Goal: Information Seeking & Learning: Find specific fact

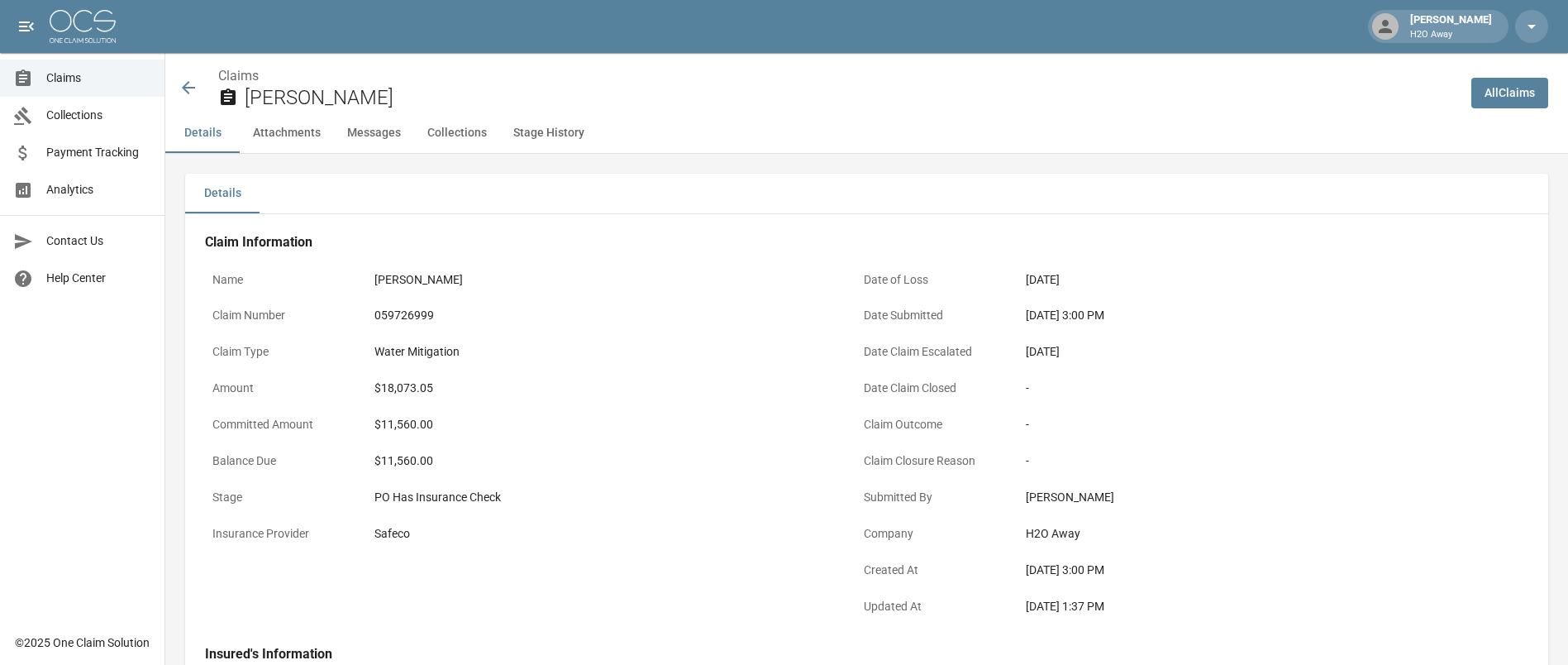
click at [193, 85] on icon at bounding box center [189, 88] width 20 height 20
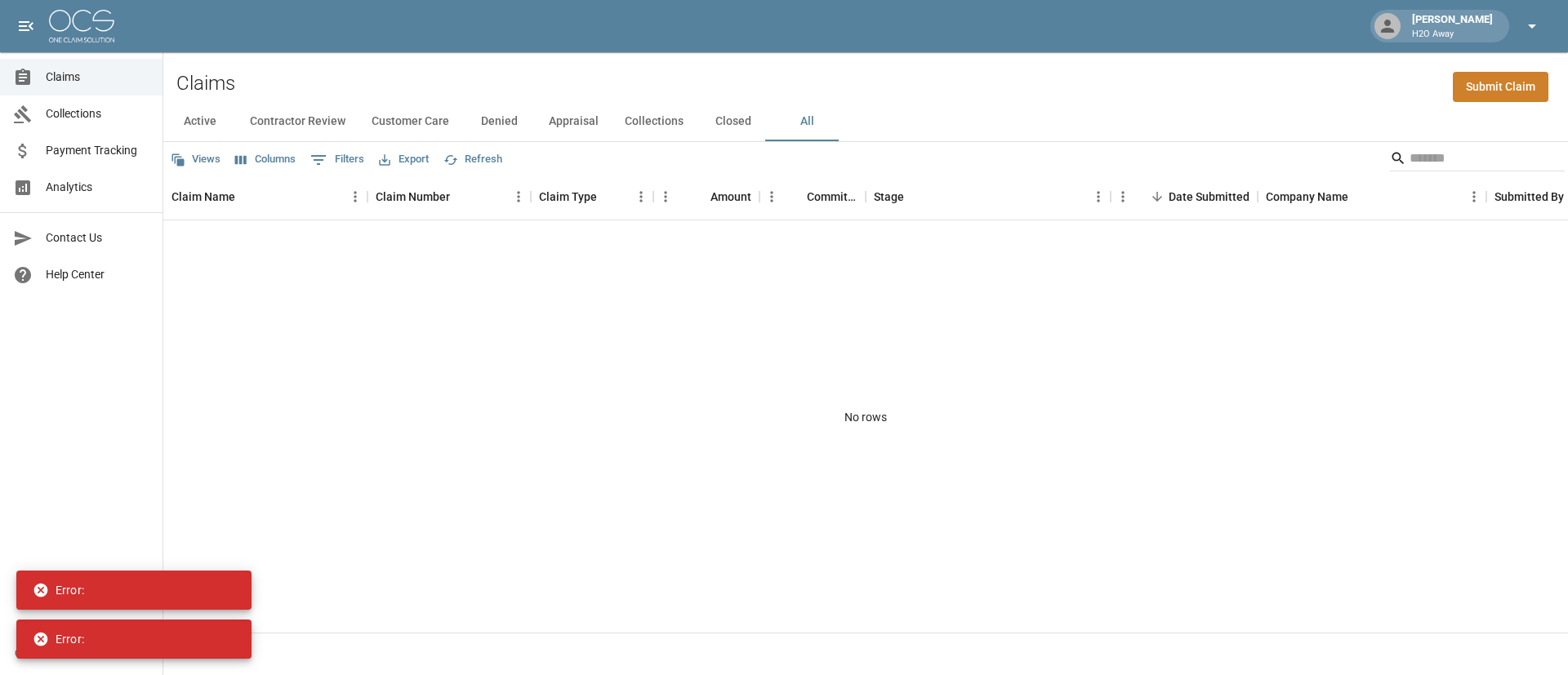
click at [1541, 10] on div "[PERSON_NAME] H2O Away" at bounding box center [784, 26] width 1568 height 52
click at [1540, 19] on icon "button" at bounding box center [1532, 26] width 20 height 20
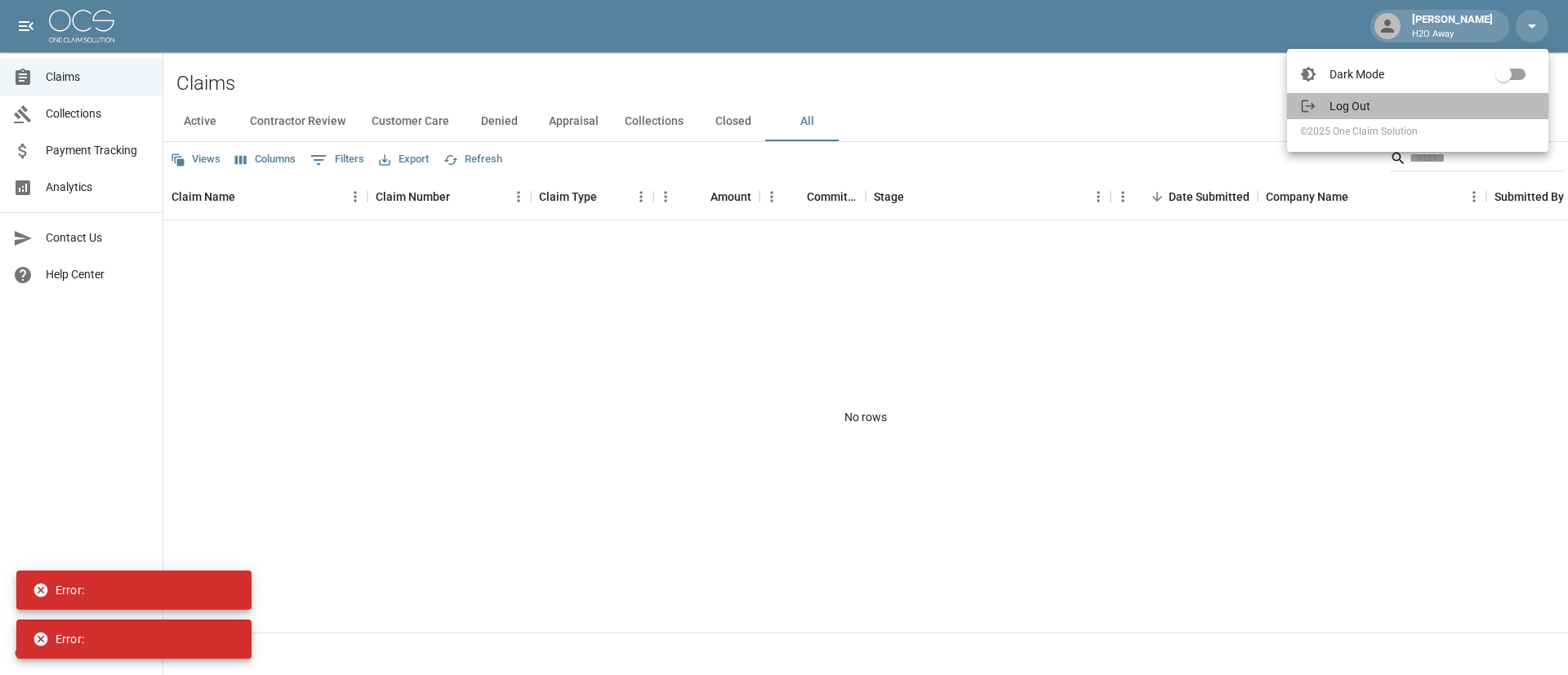
click at [1345, 102] on span "Log Out" at bounding box center [1433, 106] width 205 height 16
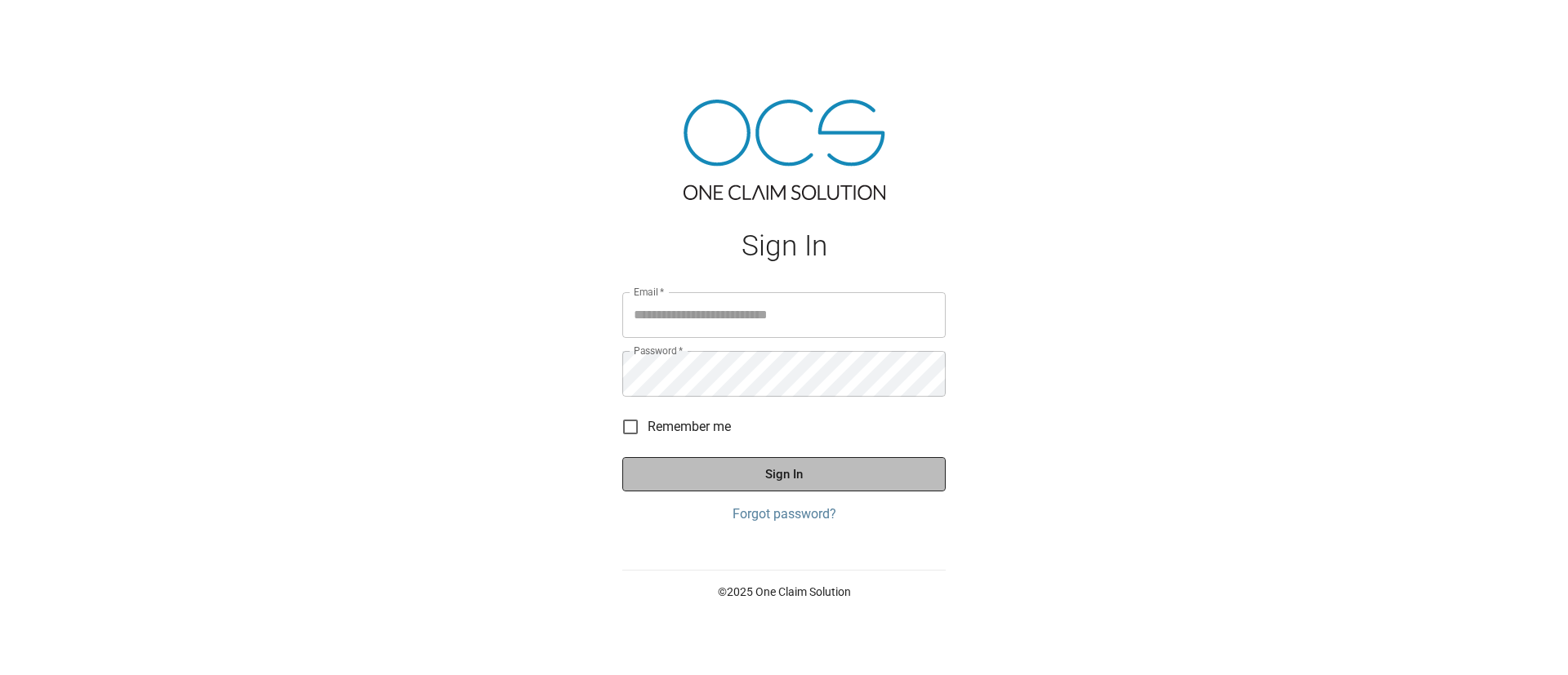
click at [760, 481] on button "Sign In" at bounding box center [784, 474] width 323 height 34
type input "**********"
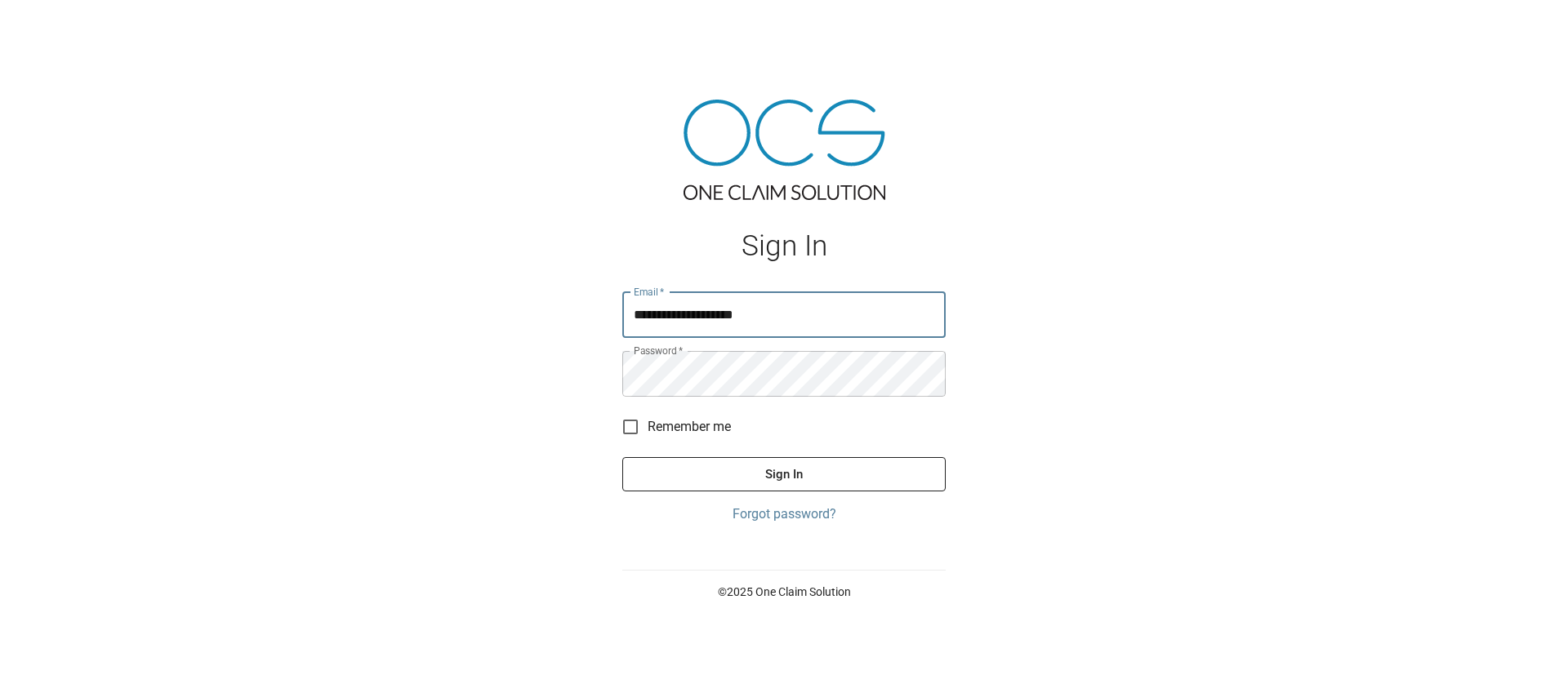
click at [760, 481] on button "Sign In" at bounding box center [784, 474] width 323 height 34
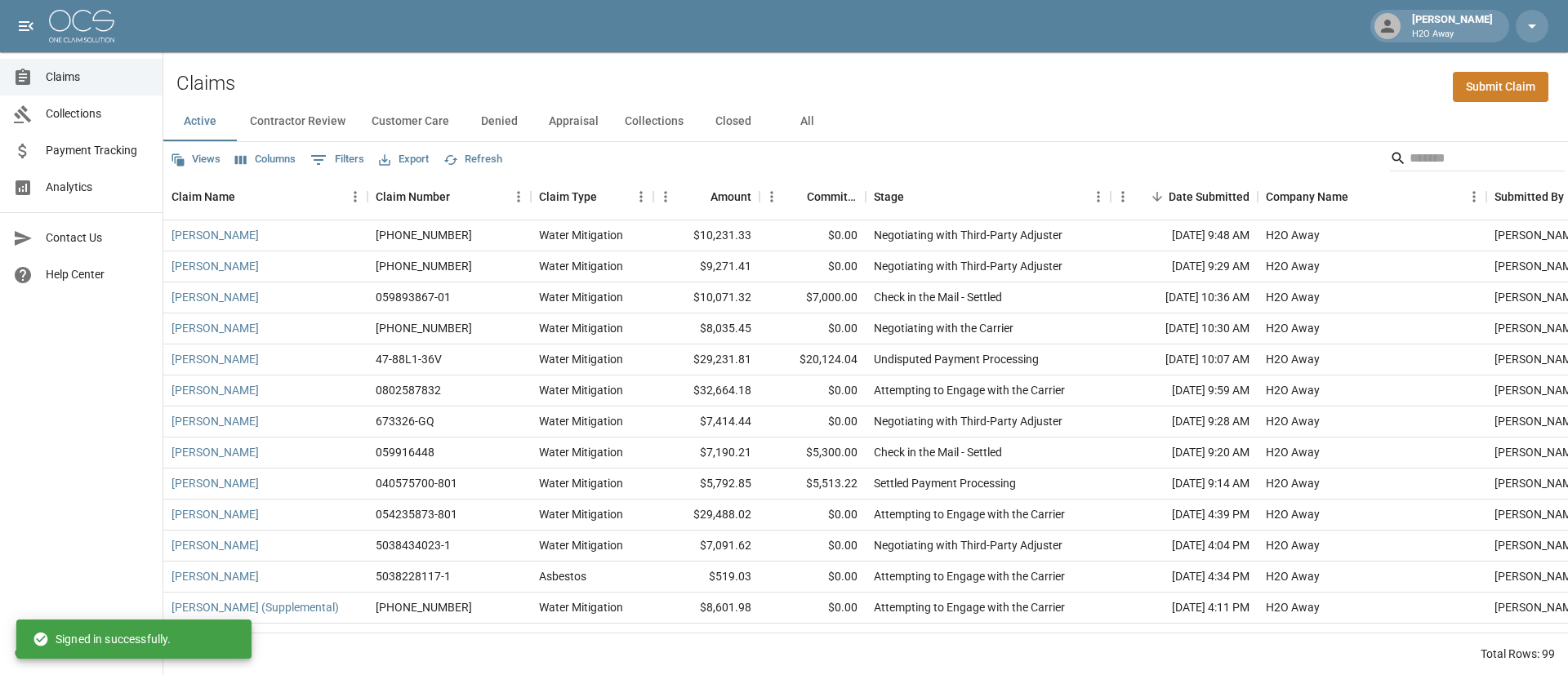
click at [804, 118] on button "All" at bounding box center [806, 121] width 73 height 39
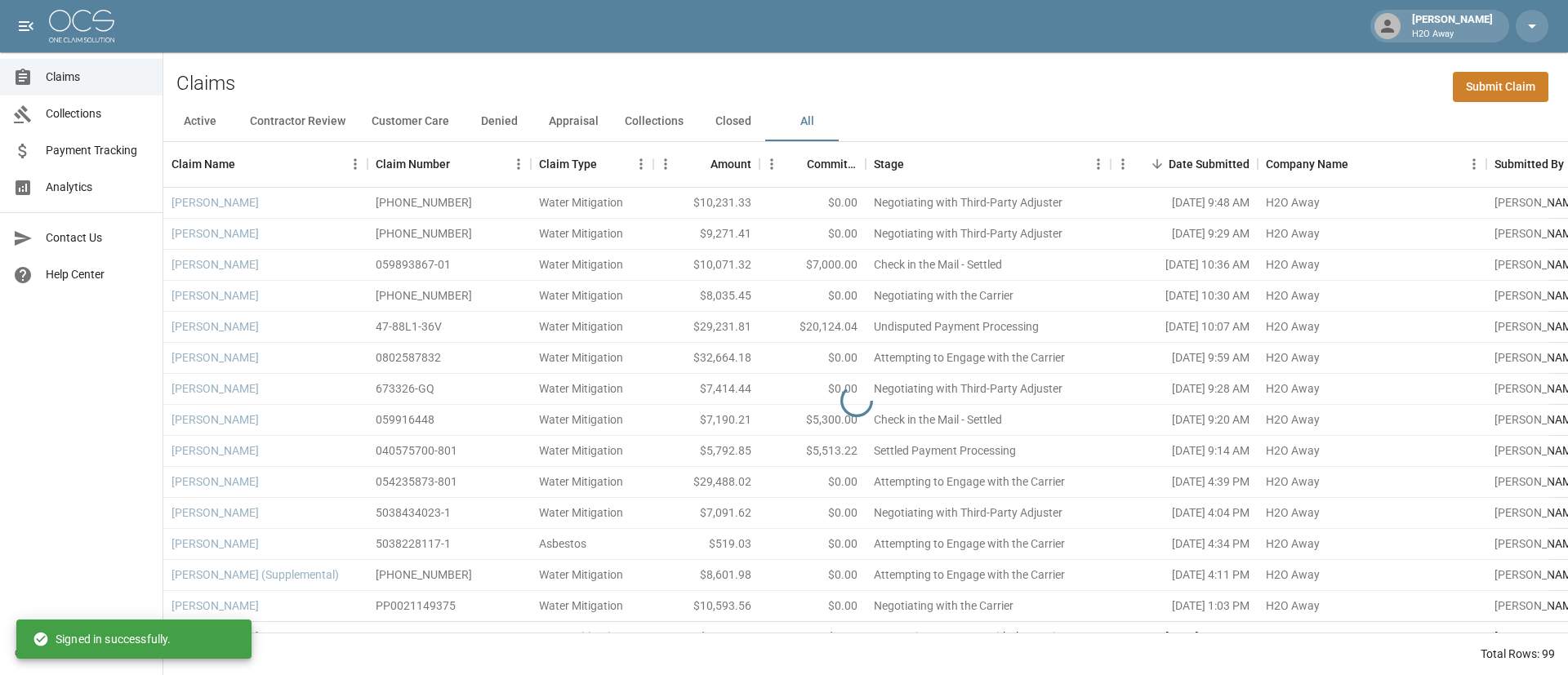
click at [90, 154] on span "Payment Tracking" at bounding box center [97, 150] width 104 height 17
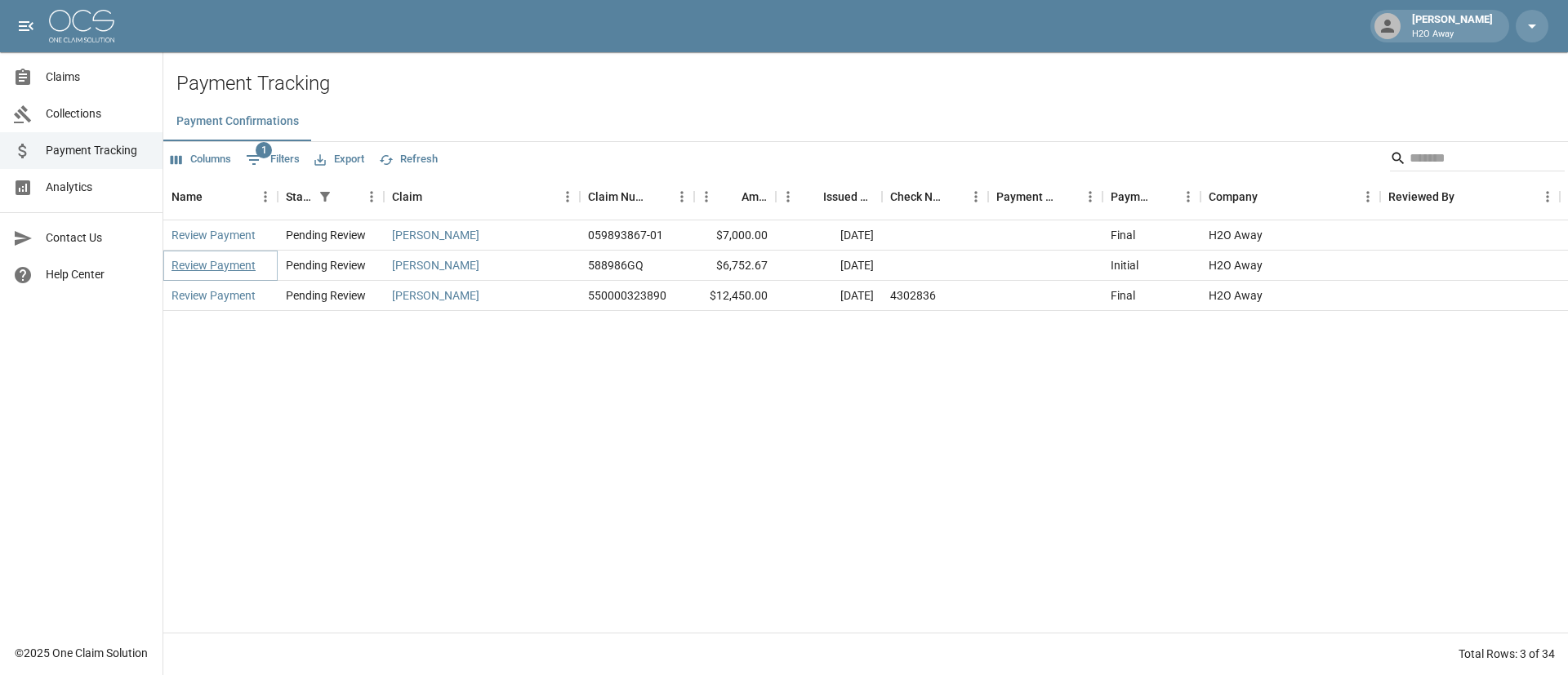
click at [214, 270] on link "Review Payment" at bounding box center [213, 265] width 84 height 16
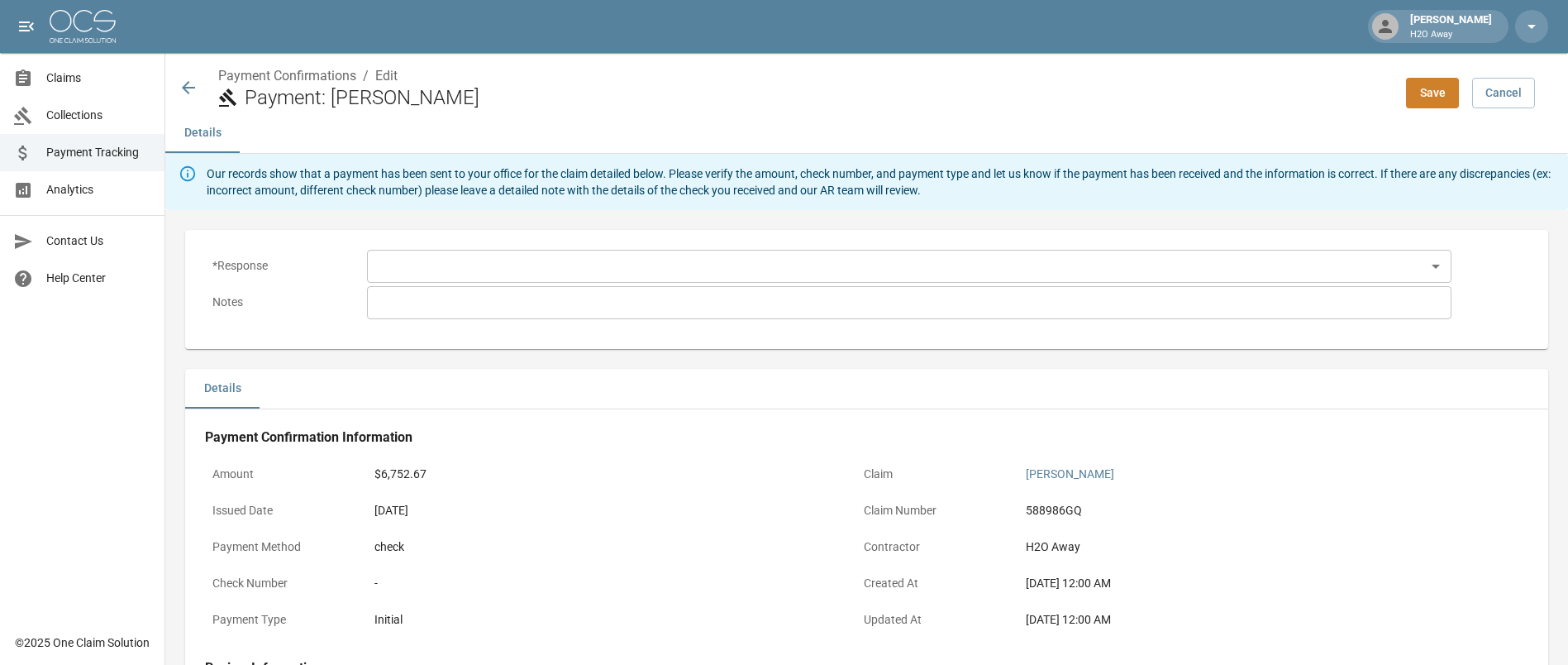
click at [415, 267] on body "Samantha Jolley H2O Away Claims Collections Payment Tracking Analytics Contact …" at bounding box center [784, 485] width 1568 height 971
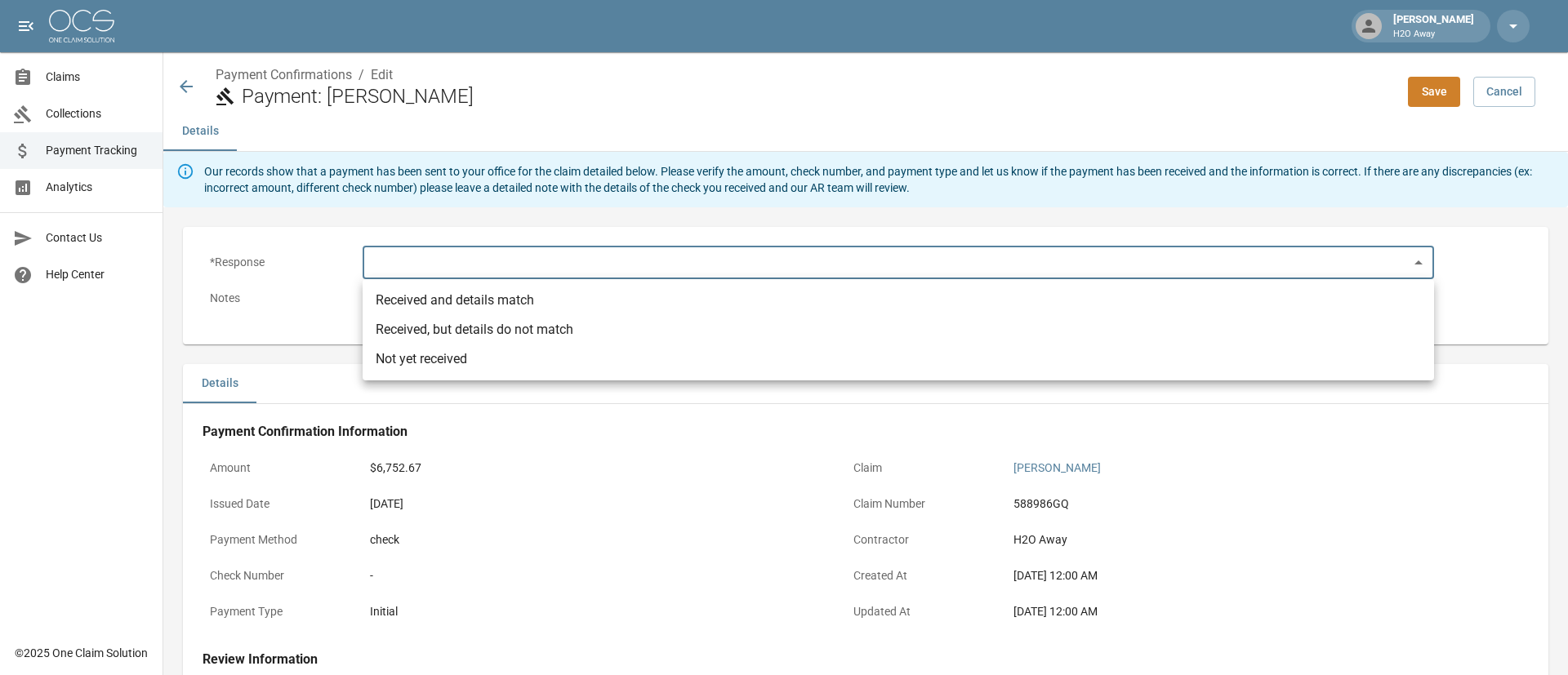
click at [524, 301] on li "Received and details match" at bounding box center [898, 300] width 1072 height 29
type input "**********"
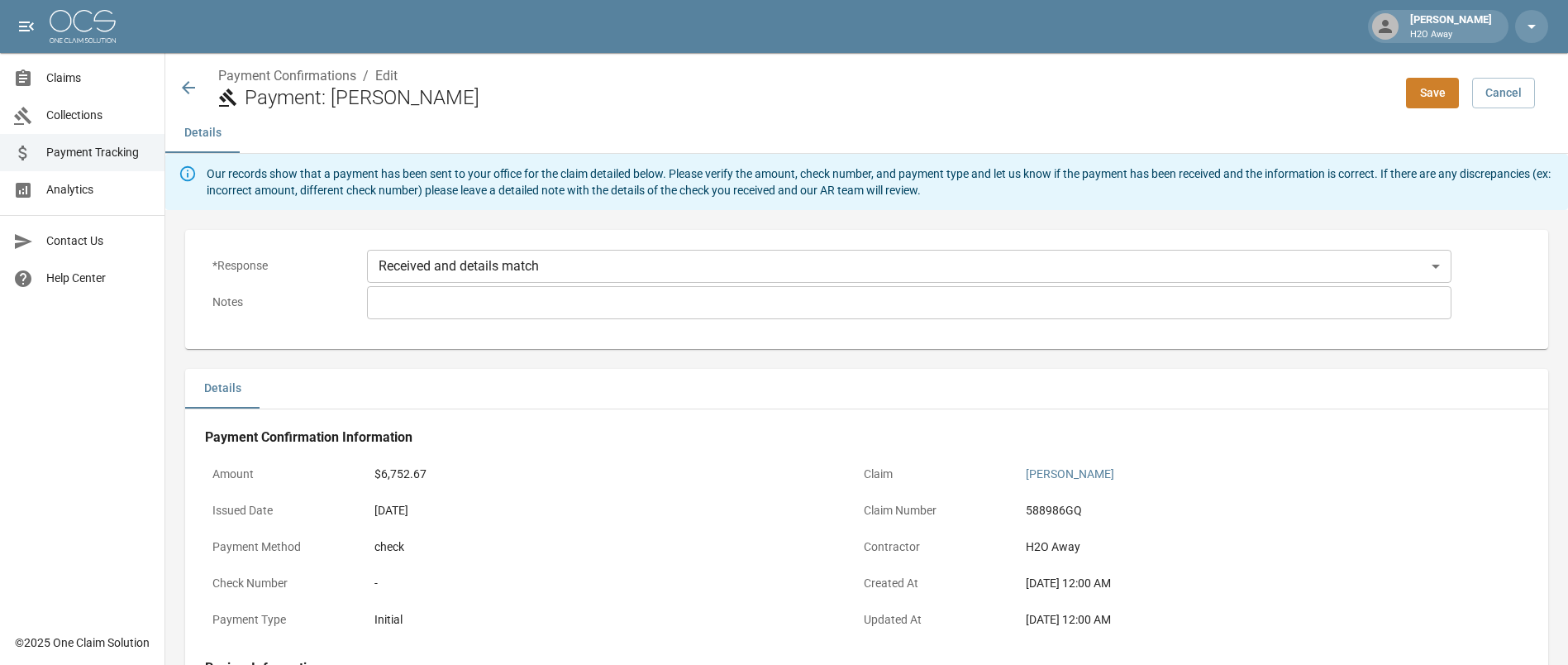
click at [396, 314] on div "* ​" at bounding box center [908, 302] width 1084 height 33
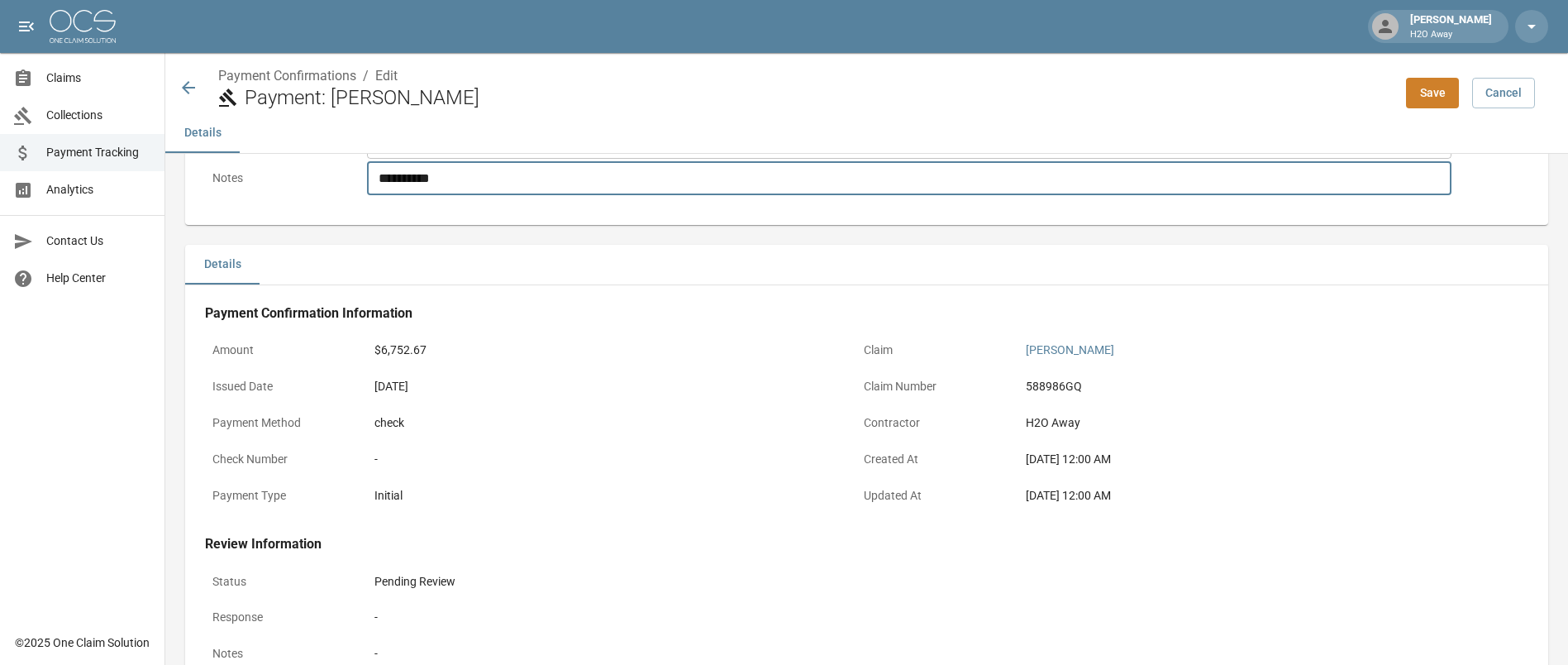
scroll to position [306, 0]
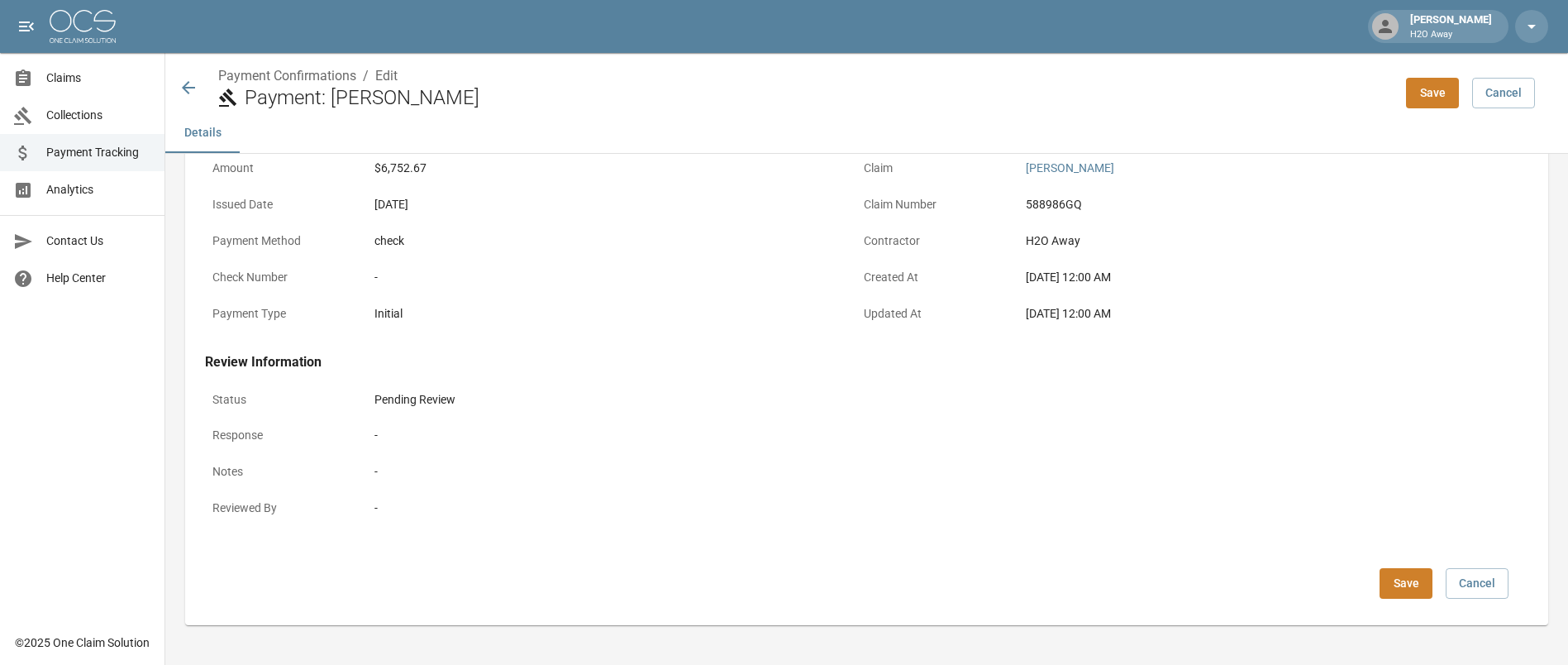
type textarea "**********"
click at [1426, 585] on button "Save" at bounding box center [1405, 583] width 53 height 31
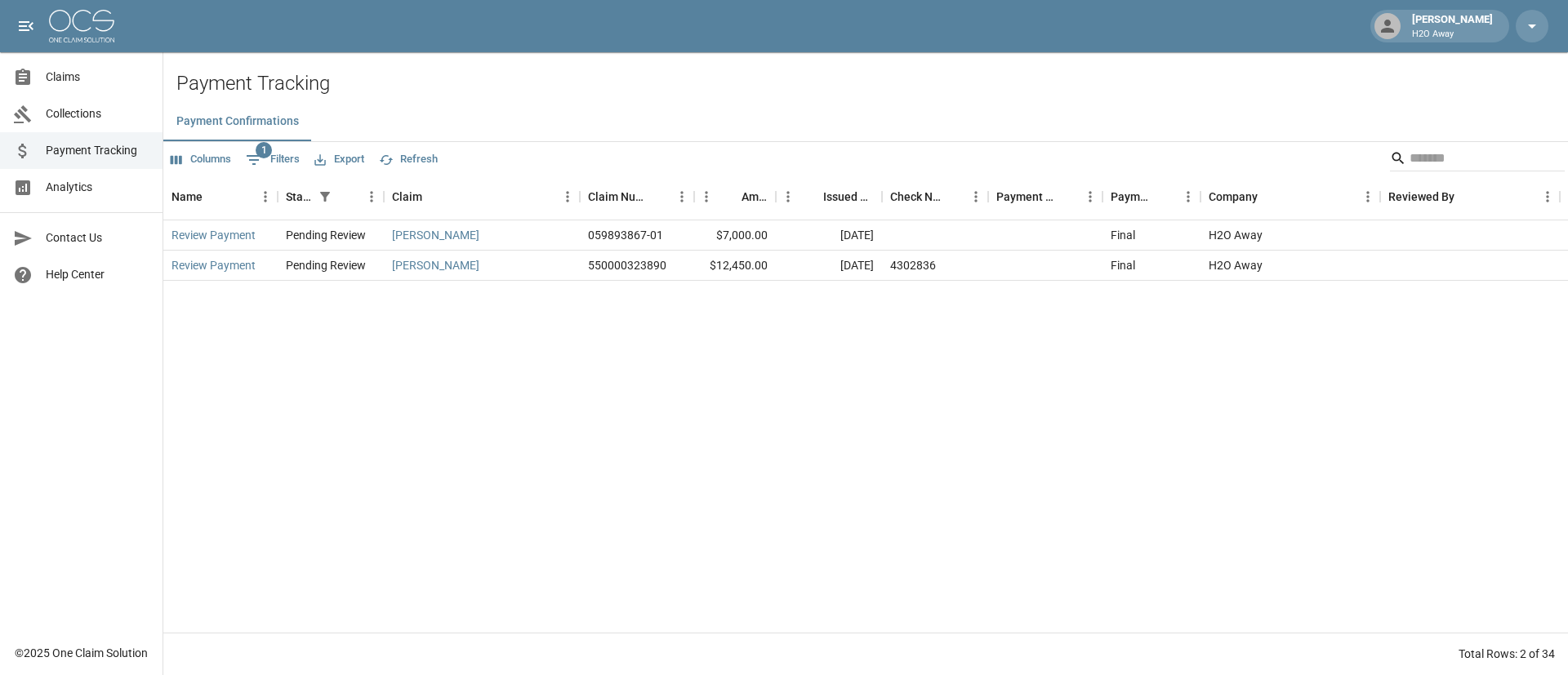
click at [287, 294] on div "Review Payment Pending Review Jill Boer 059893867-01 $7,000.00 Sep 12, 2025 Fin…" at bounding box center [866, 427] width 1405 height 413
click at [410, 378] on div "Review Payment Pending Review Jill Boer 059893867-01 $7,000.00 Sep 12, 2025 Fin…" at bounding box center [866, 427] width 1405 height 413
click at [282, 155] on button "1 Filters" at bounding box center [272, 160] width 62 height 26
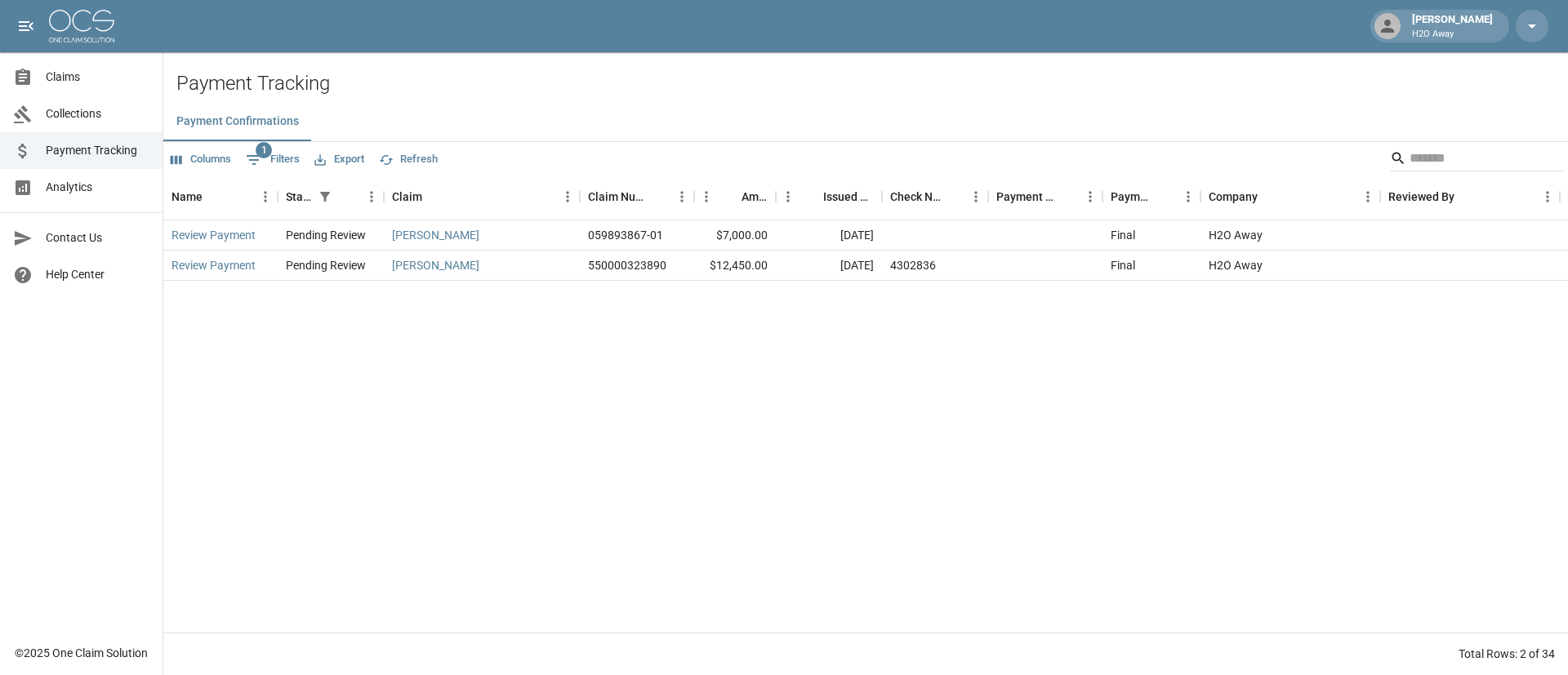
select select "******"
select select "**********"
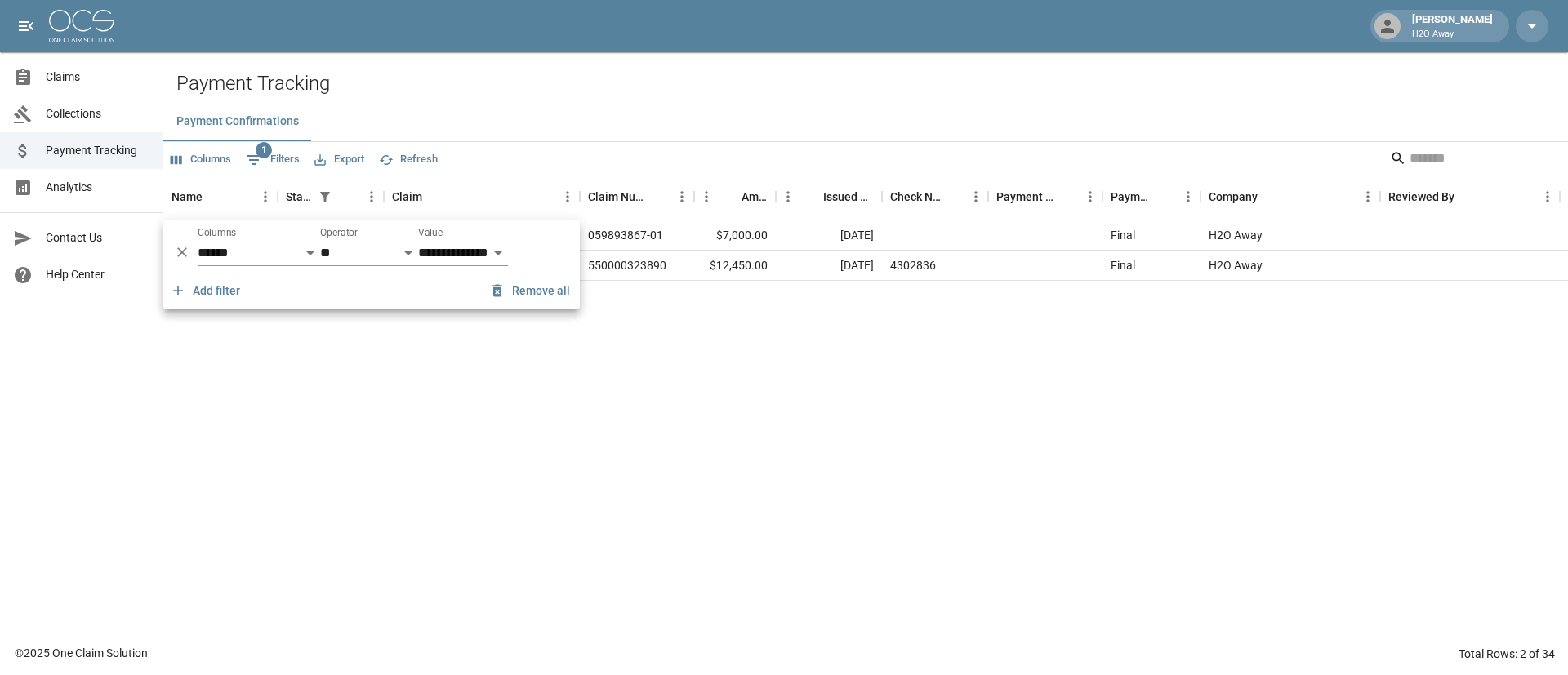
click at [486, 93] on h2 "Payment Tracking" at bounding box center [873, 84] width 1392 height 24
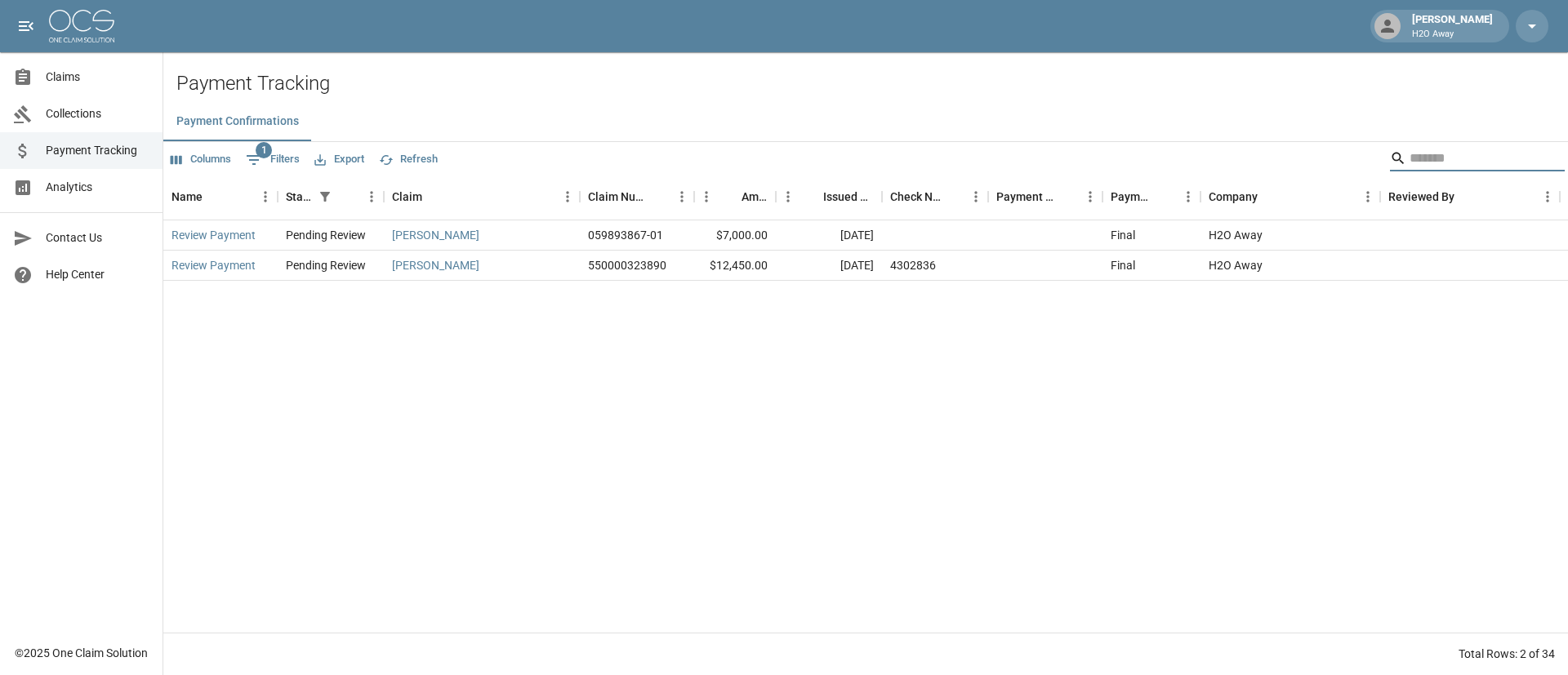
click at [1418, 157] on input "Search" at bounding box center [1475, 158] width 130 height 26
click at [73, 73] on span "Claims" at bounding box center [97, 77] width 104 height 17
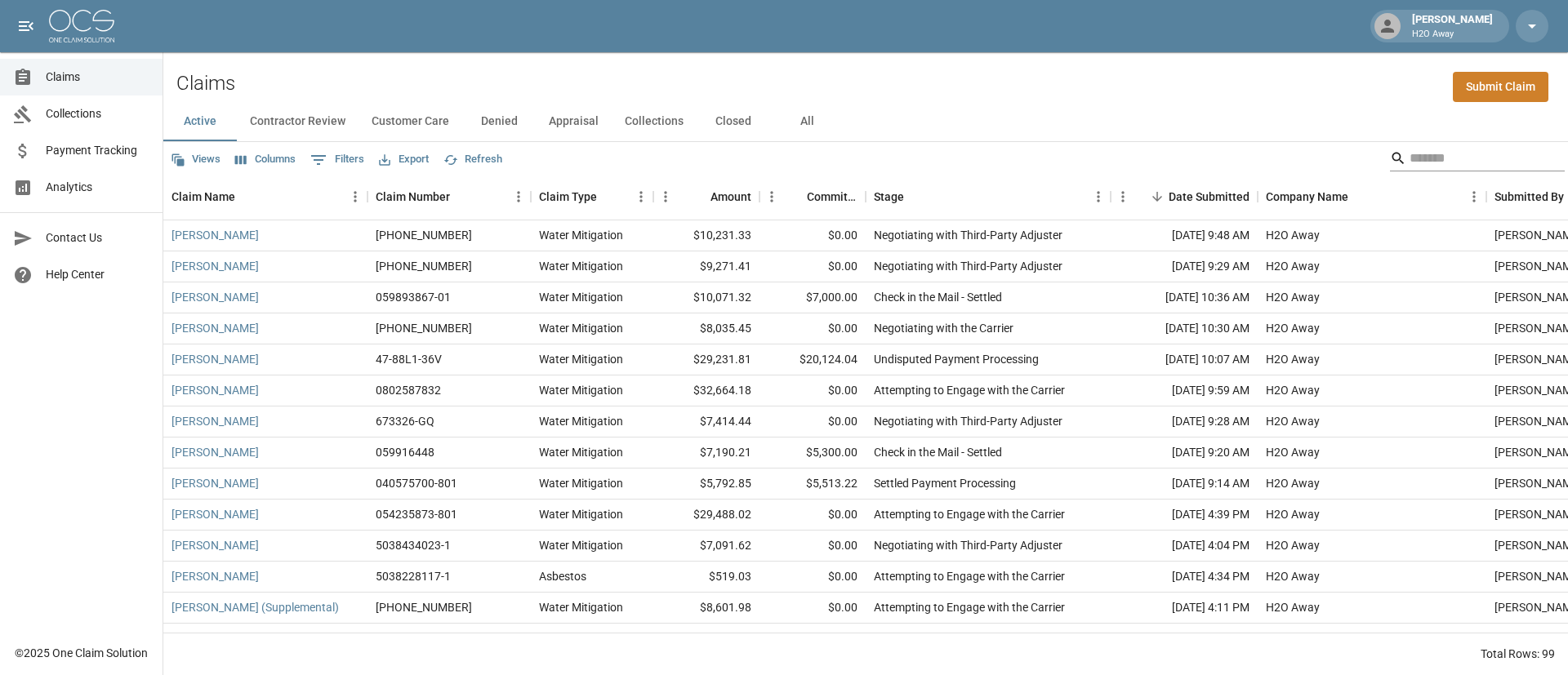
click at [1410, 160] on input "Search" at bounding box center [1475, 158] width 130 height 26
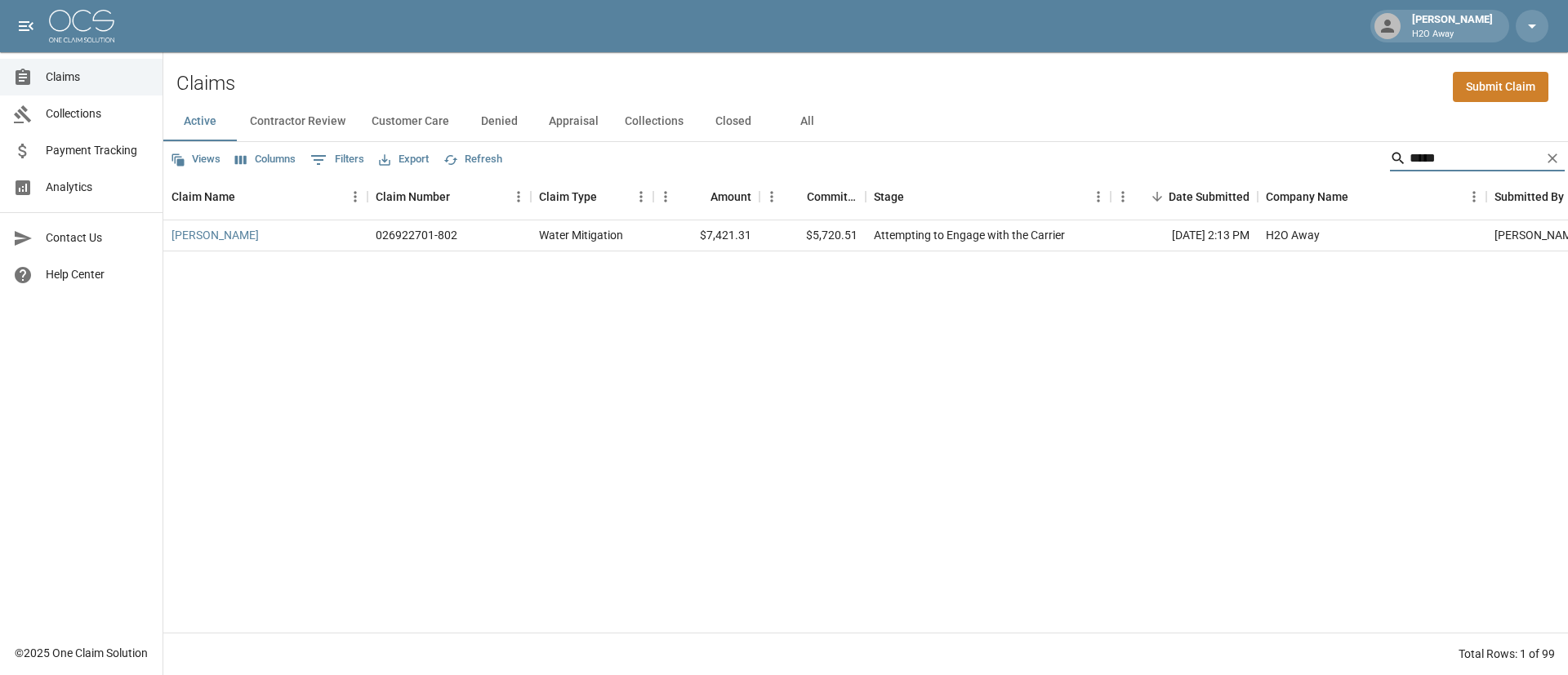
type input "*****"
click at [207, 241] on link "Aaron White" at bounding box center [215, 235] width 87 height 16
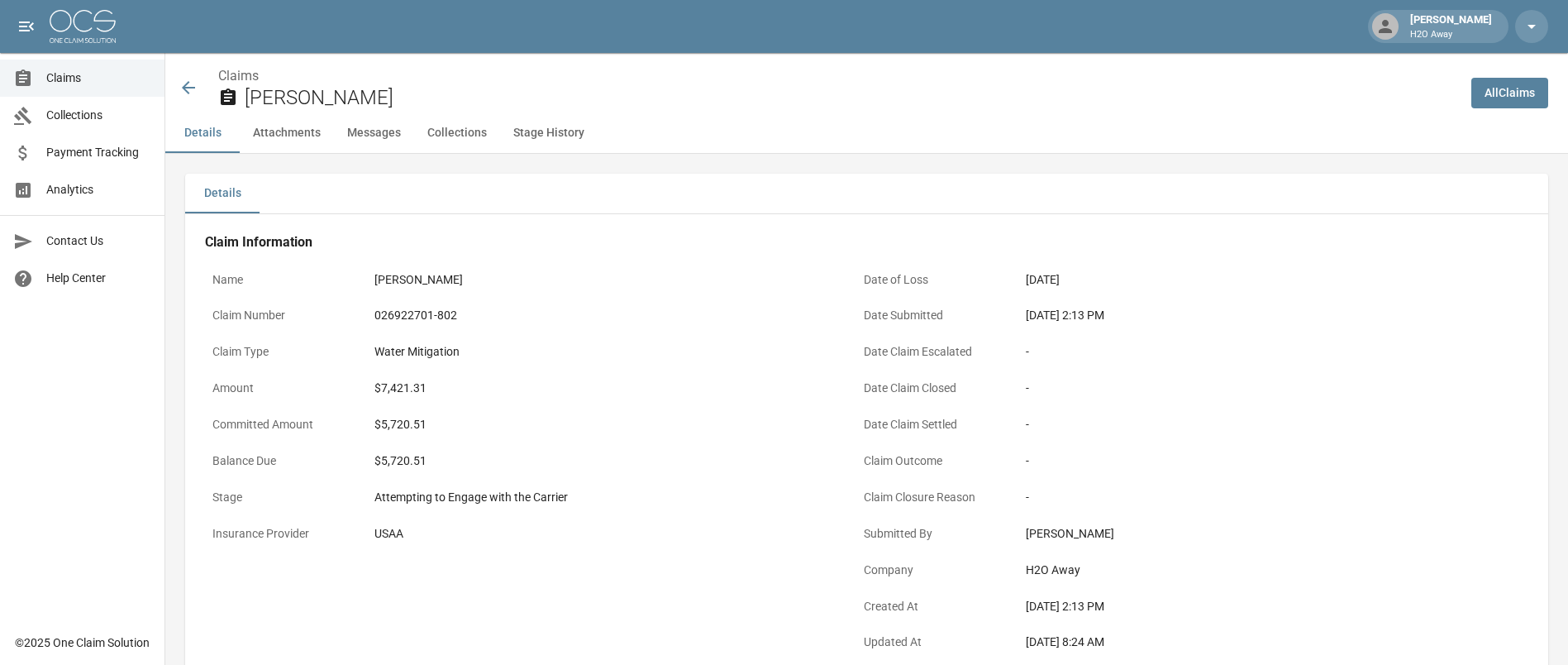
click at [561, 424] on div "$5,720.51" at bounding box center [601, 424] width 455 height 17
click at [752, 183] on div "Details" at bounding box center [866, 192] width 1363 height 39
click at [864, 240] on h4 "Claim Information" at bounding box center [846, 242] width 1282 height 16
drag, startPoint x: 372, startPoint y: 461, endPoint x: 438, endPoint y: 464, distance: 66.1
click at [438, 464] on div "$5,720.51" at bounding box center [601, 461] width 469 height 33
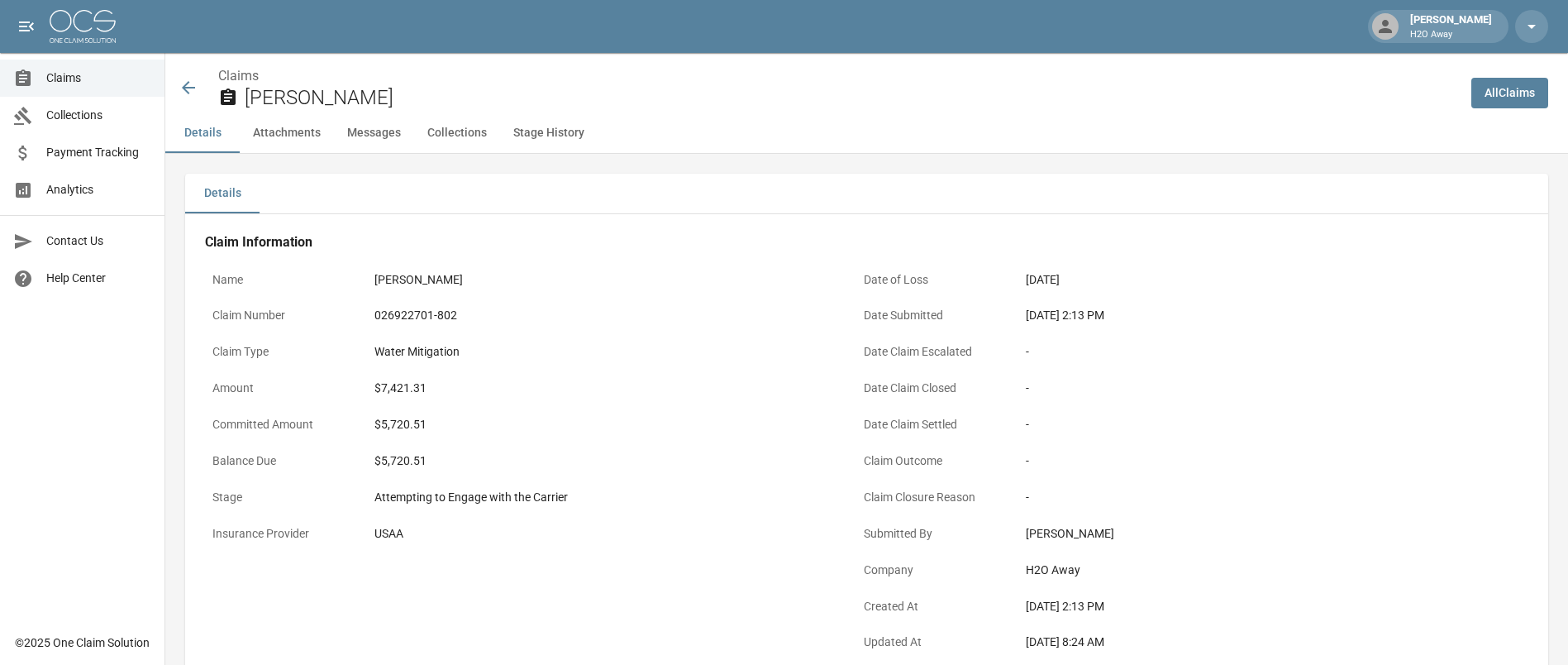
click at [713, 106] on h2 "Aaron White" at bounding box center [850, 97] width 1213 height 24
click at [651, 62] on div "Claims Aaron White" at bounding box center [812, 83] width 1293 height 61
click at [649, 62] on div "Claims Aaron White" at bounding box center [812, 83] width 1293 height 61
click at [646, 60] on div "Claims Aaron White" at bounding box center [812, 83] width 1293 height 61
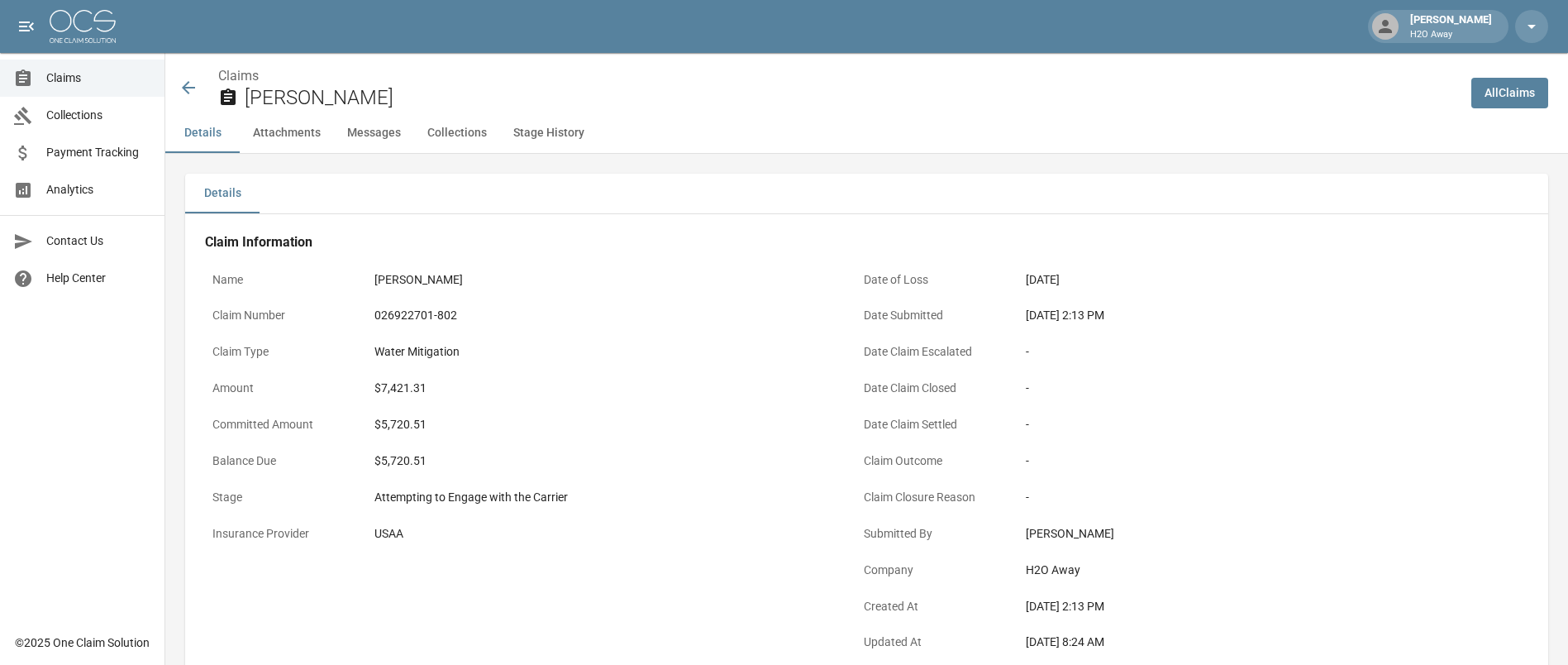
click at [643, 60] on div "Claims Aaron White" at bounding box center [812, 83] width 1293 height 61
click at [662, 250] on div "Name Aaron White Claim Number 026922701-802 Claim Type Water Mitigation Amount …" at bounding box center [510, 453] width 651 height 420
drag, startPoint x: 426, startPoint y: 461, endPoint x: 372, endPoint y: 465, distance: 54.1
click at [372, 465] on div "$5,720.51" at bounding box center [601, 461] width 469 height 33
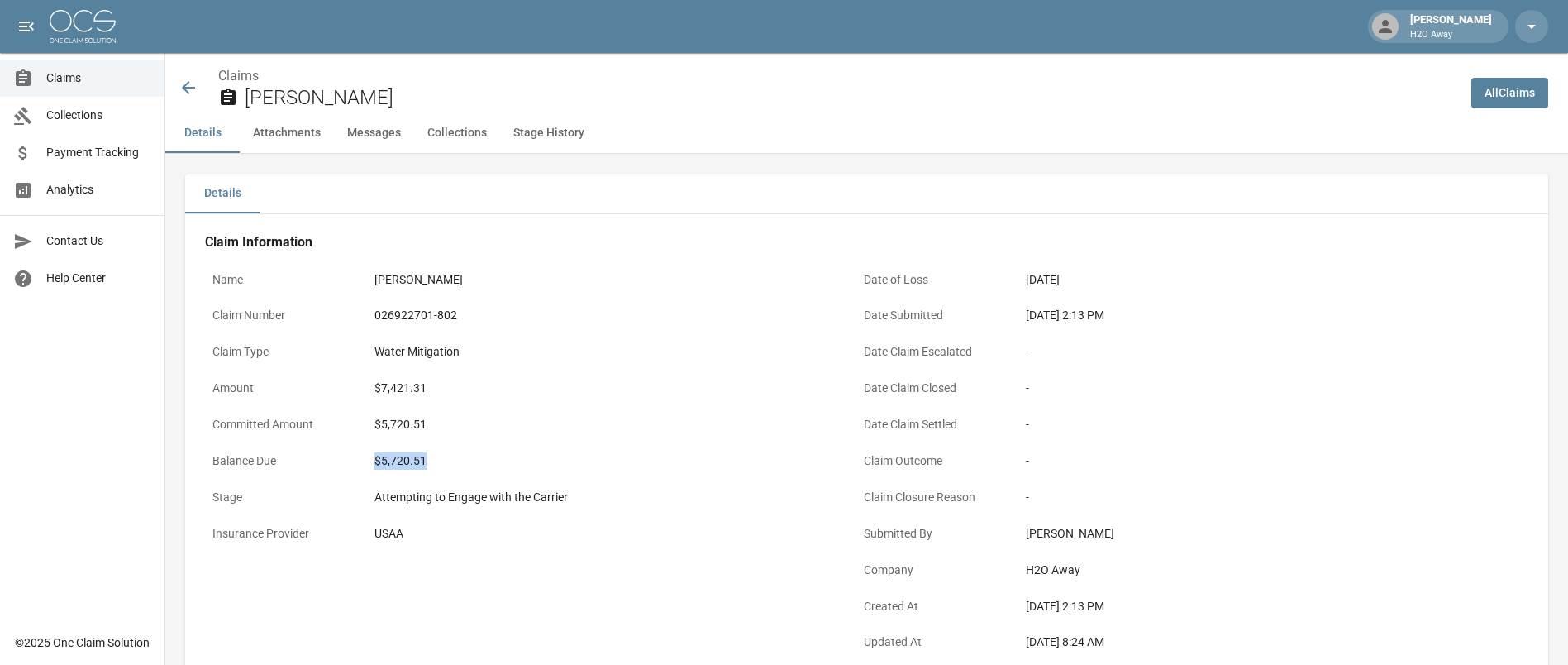
copy div "$5,720.51"
drag, startPoint x: 940, startPoint y: 90, endPoint x: 729, endPoint y: 138, distance: 216.4
click at [940, 90] on h2 "Aaron White" at bounding box center [850, 97] width 1213 height 24
click at [833, 13] on div "[PERSON_NAME] H2O Away" at bounding box center [784, 26] width 1568 height 53
click at [835, 9] on div "[PERSON_NAME] H2O Away" at bounding box center [784, 26] width 1568 height 53
